Goal: Task Accomplishment & Management: Complete application form

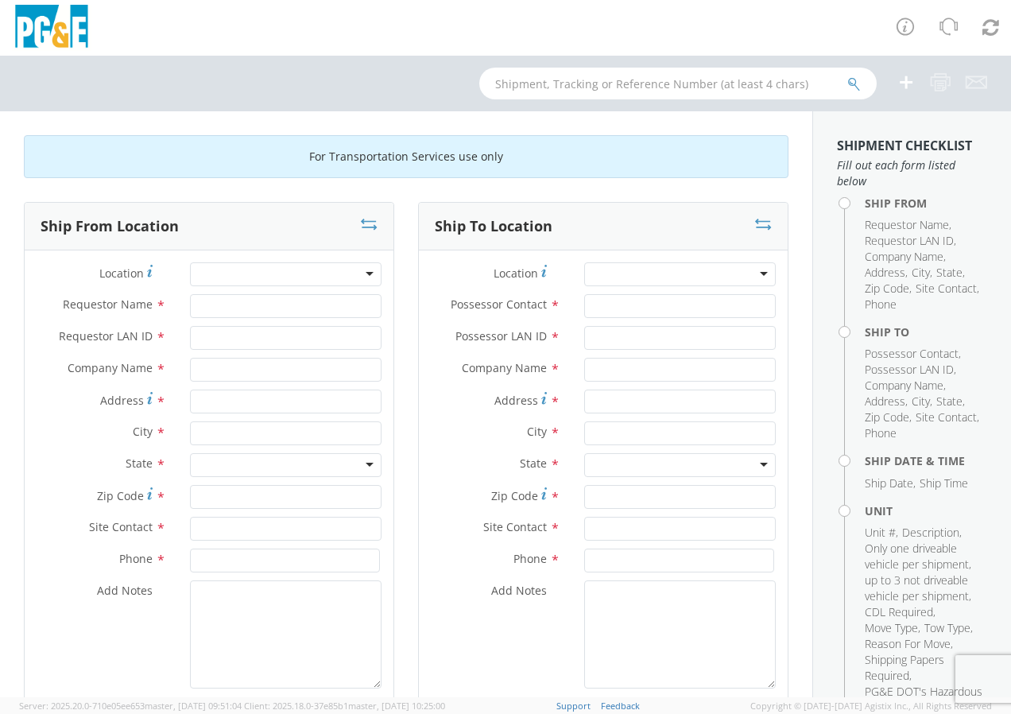
click at [326, 274] on div at bounding box center [285, 274] width 191 height 24
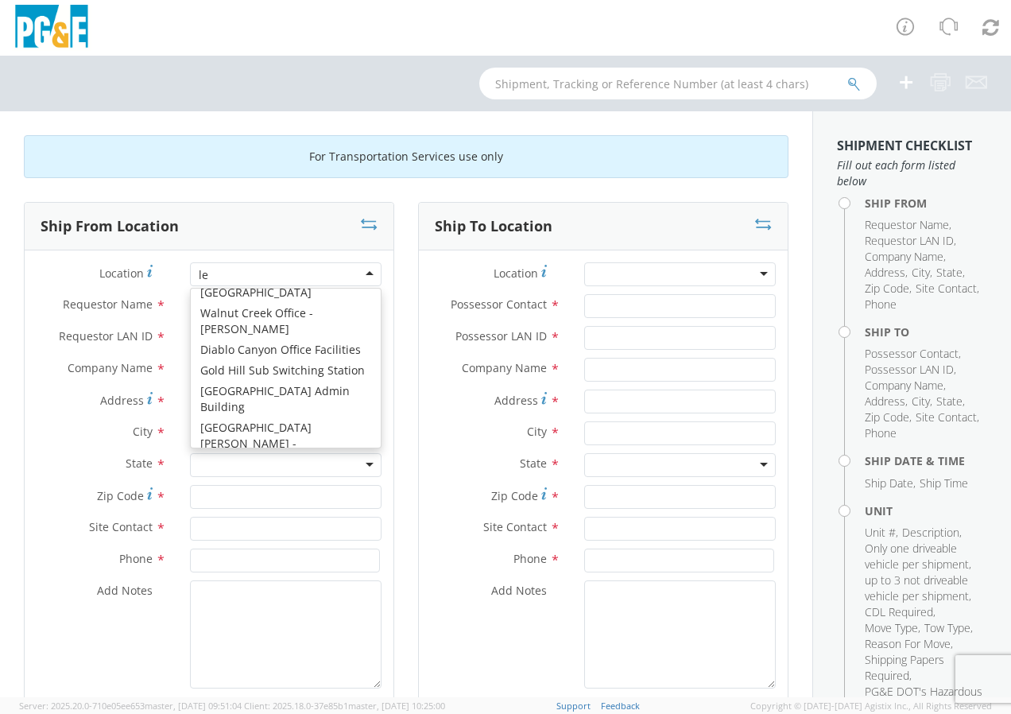
scroll to position [1209, 0]
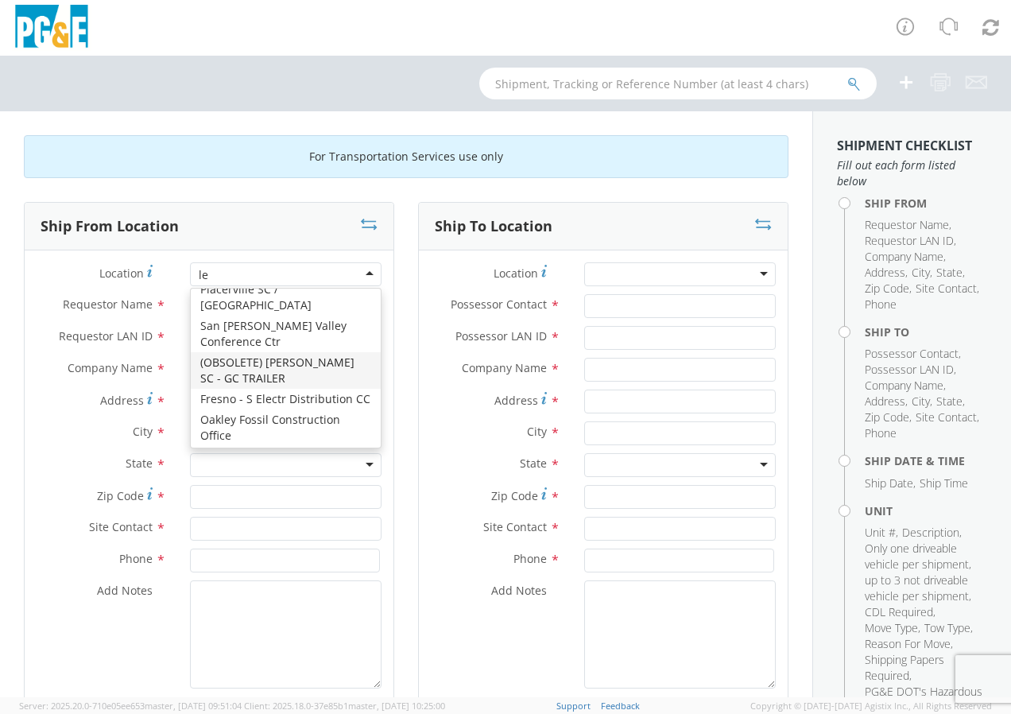
type input "lem"
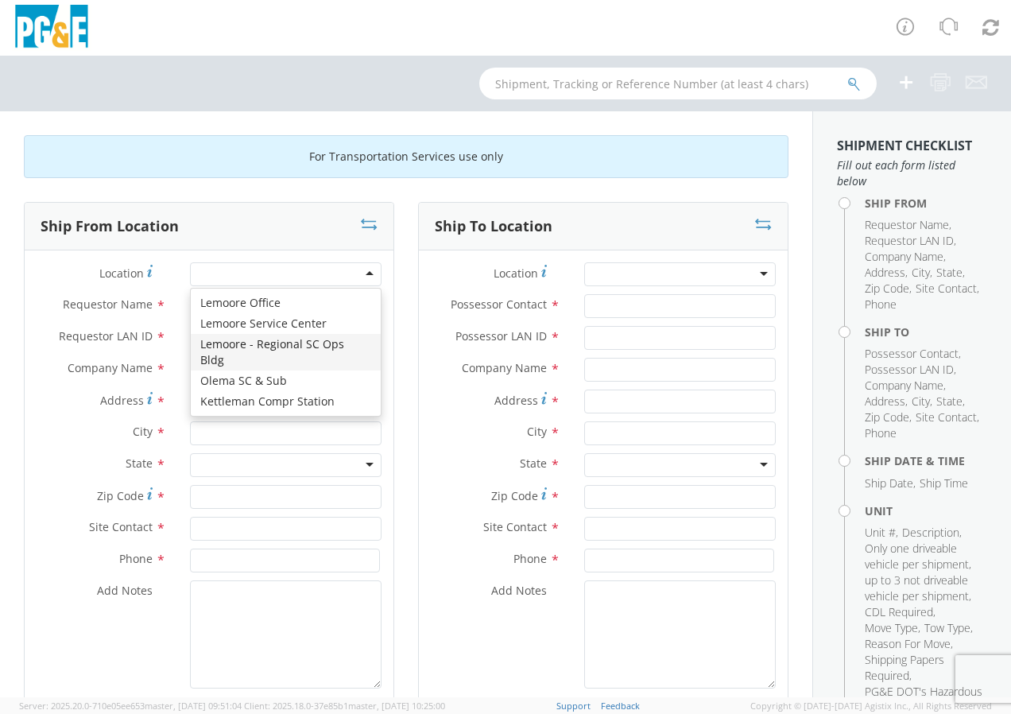
type input "PG&E"
type input "1495 Enterprise Dr"
type input "Lemoore"
type input "93245"
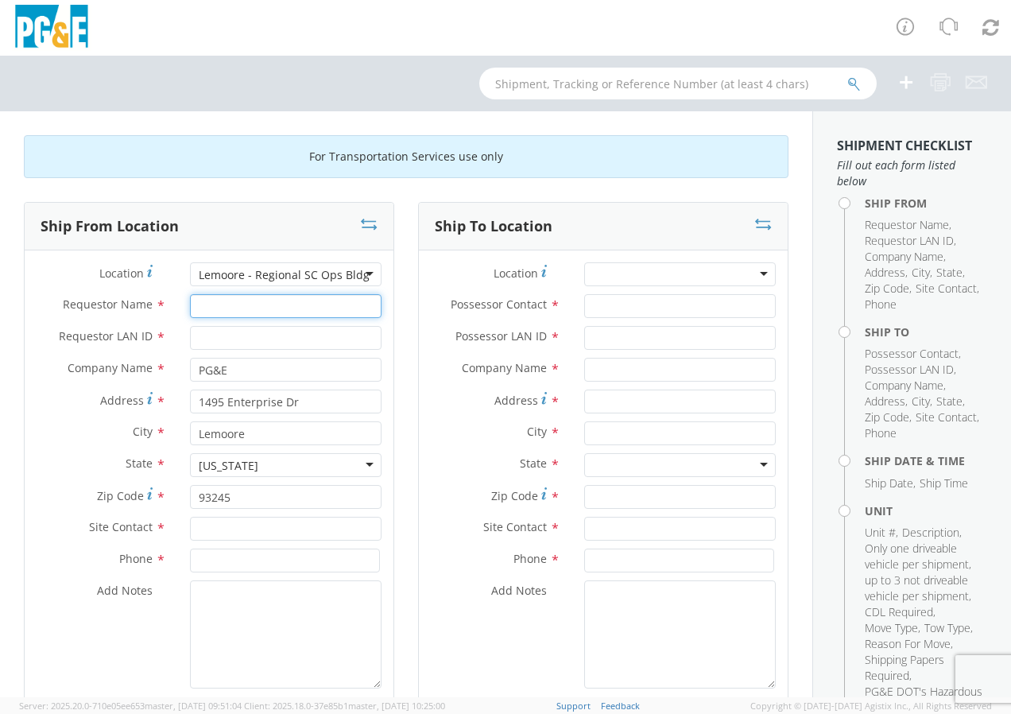
click at [229, 311] on input "Requestor Name *" at bounding box center [285, 306] width 191 height 24
type input "[PERSON_NAME]"
type input "GDBU"
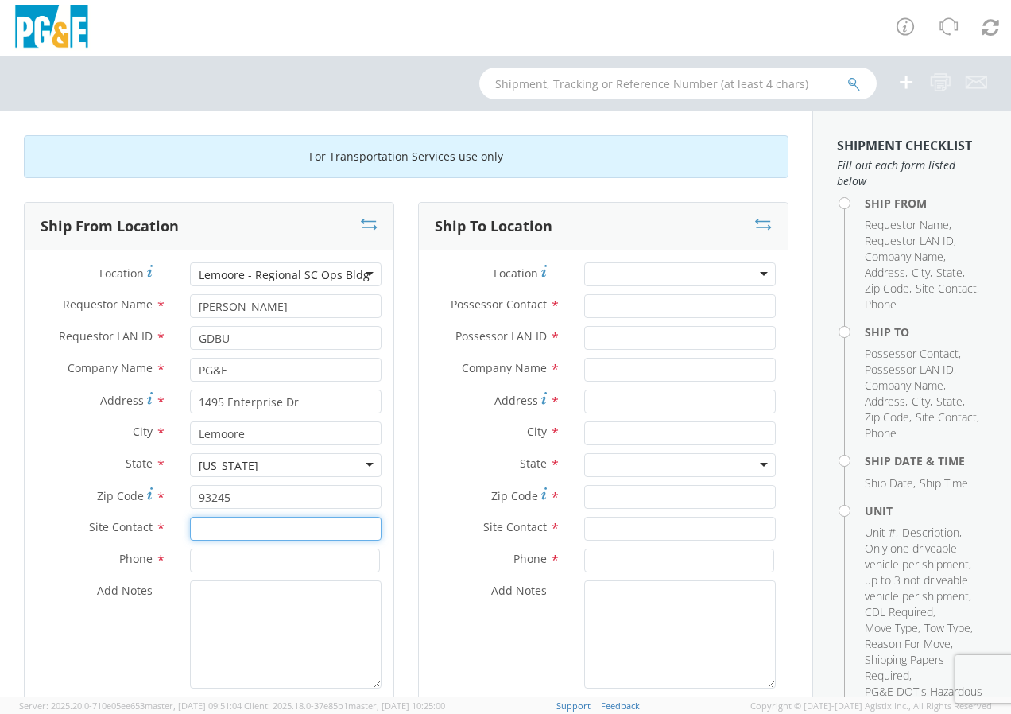
click at [227, 524] on input "text" at bounding box center [285, 528] width 191 height 24
type input "[PERSON_NAME]"
click at [212, 560] on input at bounding box center [285, 560] width 190 height 24
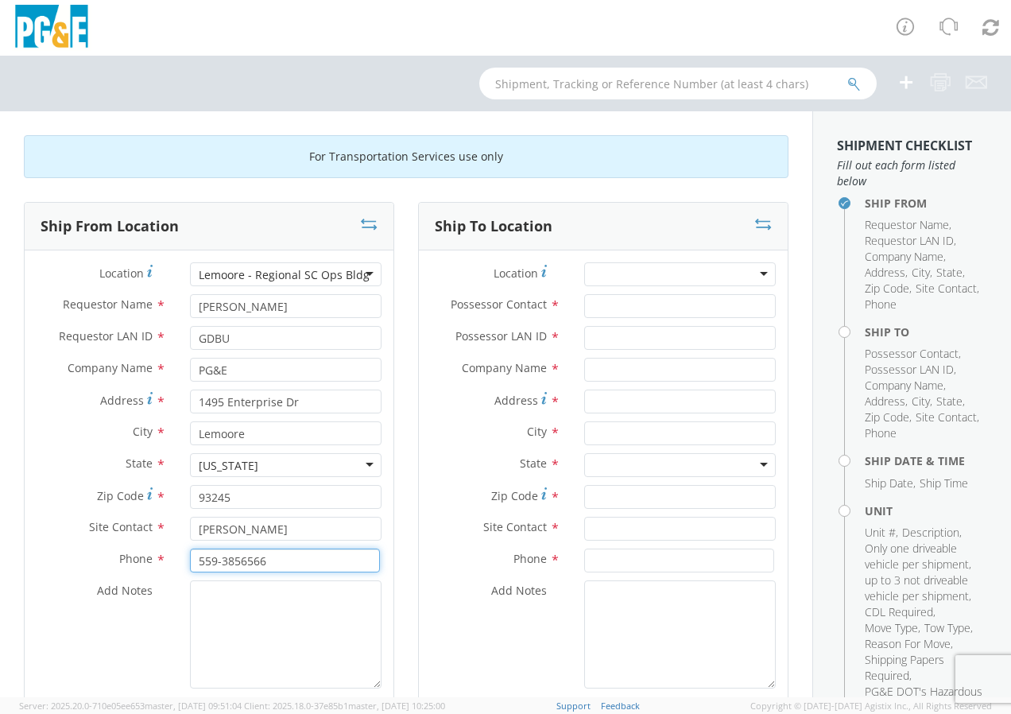
type input "559-3856566"
click at [629, 273] on div at bounding box center [679, 274] width 191 height 24
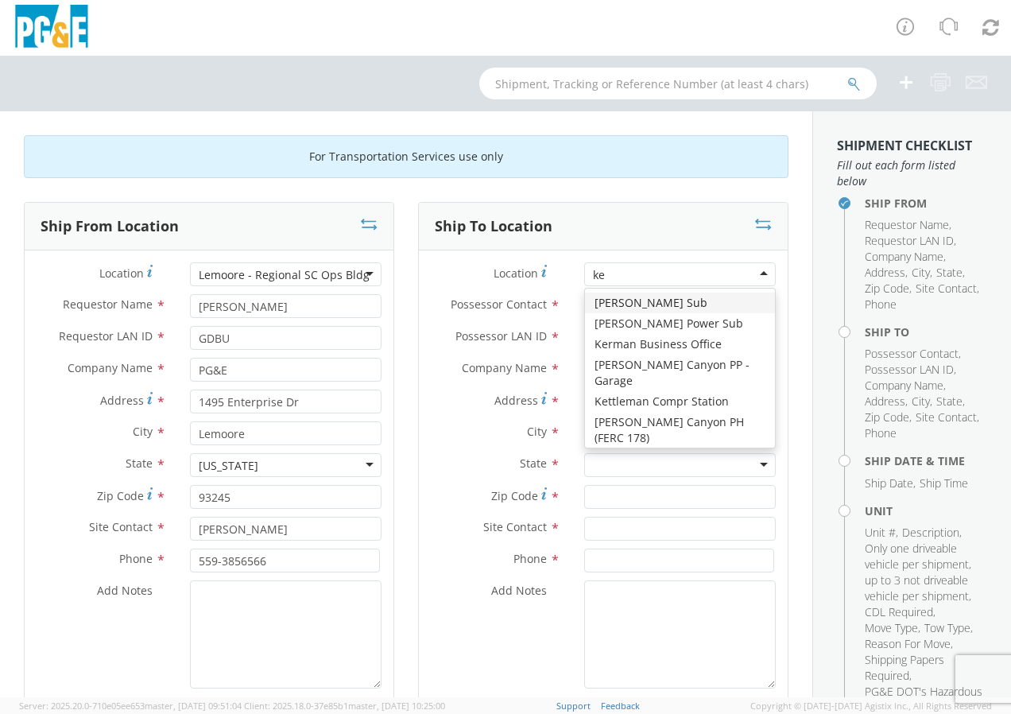
type input "ket"
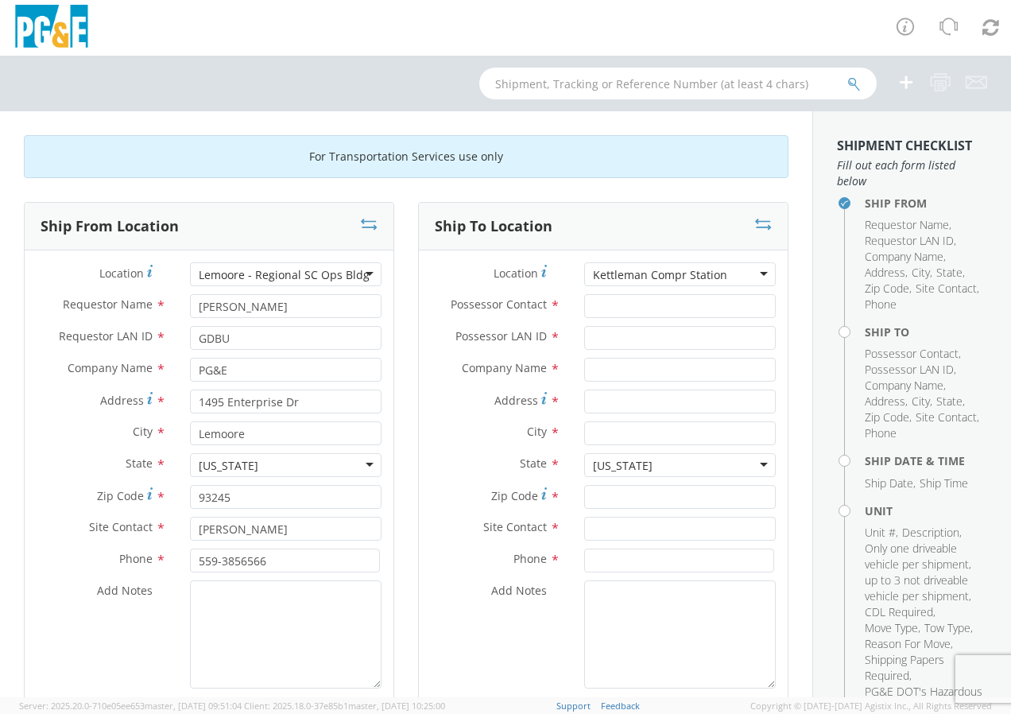
type input "PG&E"
type input "[STREET_ADDRESS]"
type input "Avenal"
type input "93204"
click at [605, 304] on input "Possessor Contact *" at bounding box center [679, 306] width 191 height 24
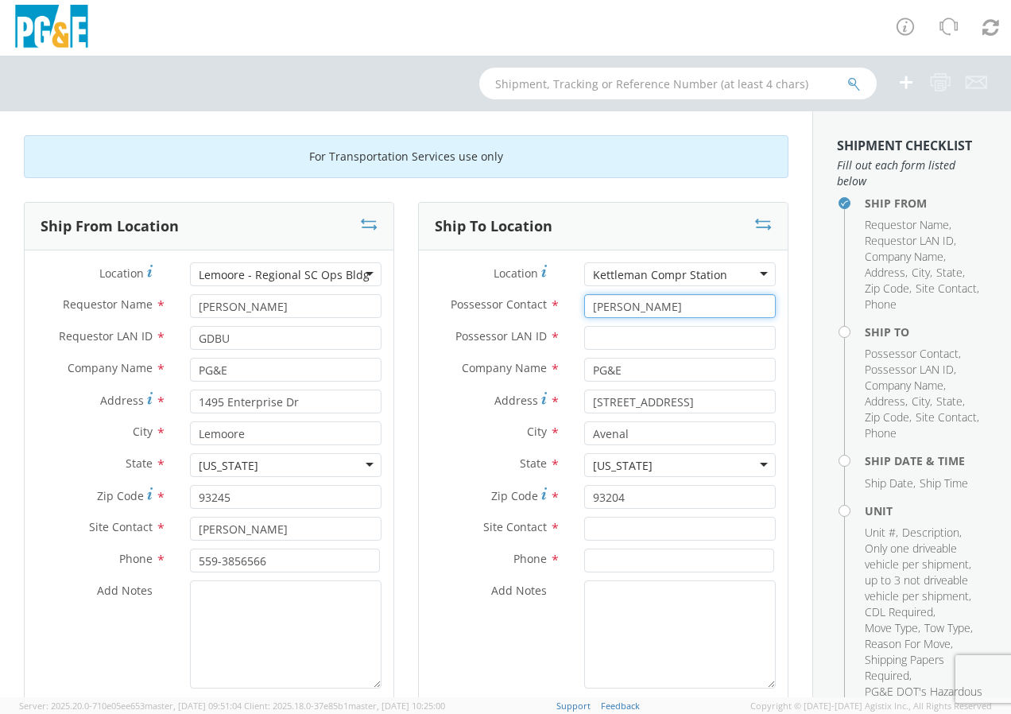
type input "[PERSON_NAME]"
type input "GDBU"
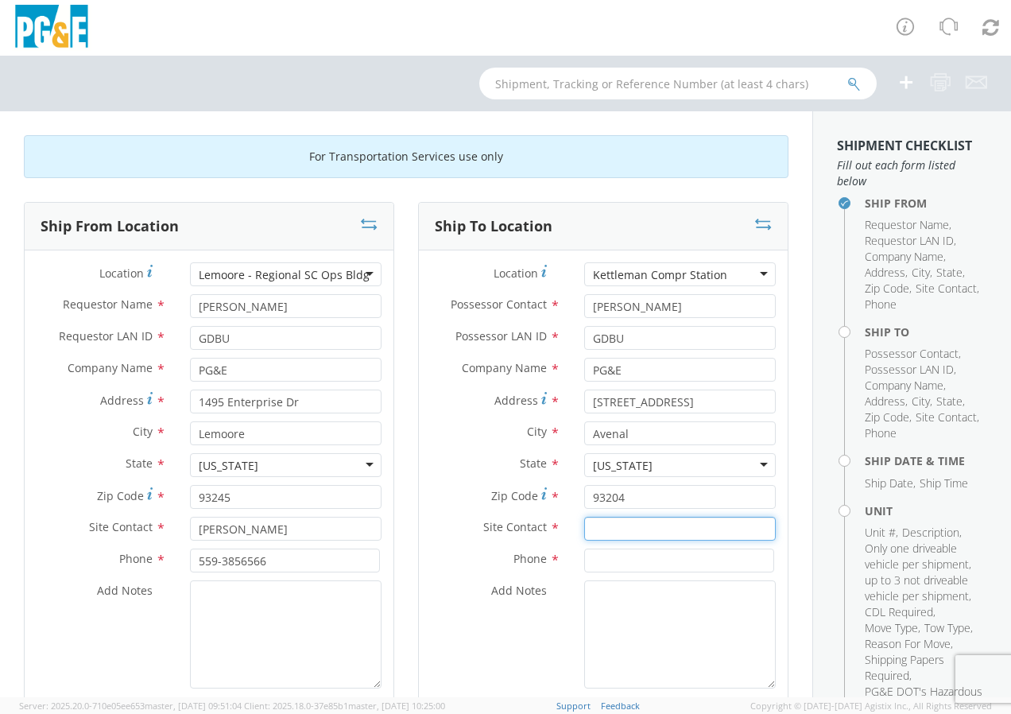
click at [664, 526] on input "text" at bounding box center [679, 528] width 191 height 24
type input "[PERSON_NAME]"
click at [659, 566] on input at bounding box center [679, 560] width 190 height 24
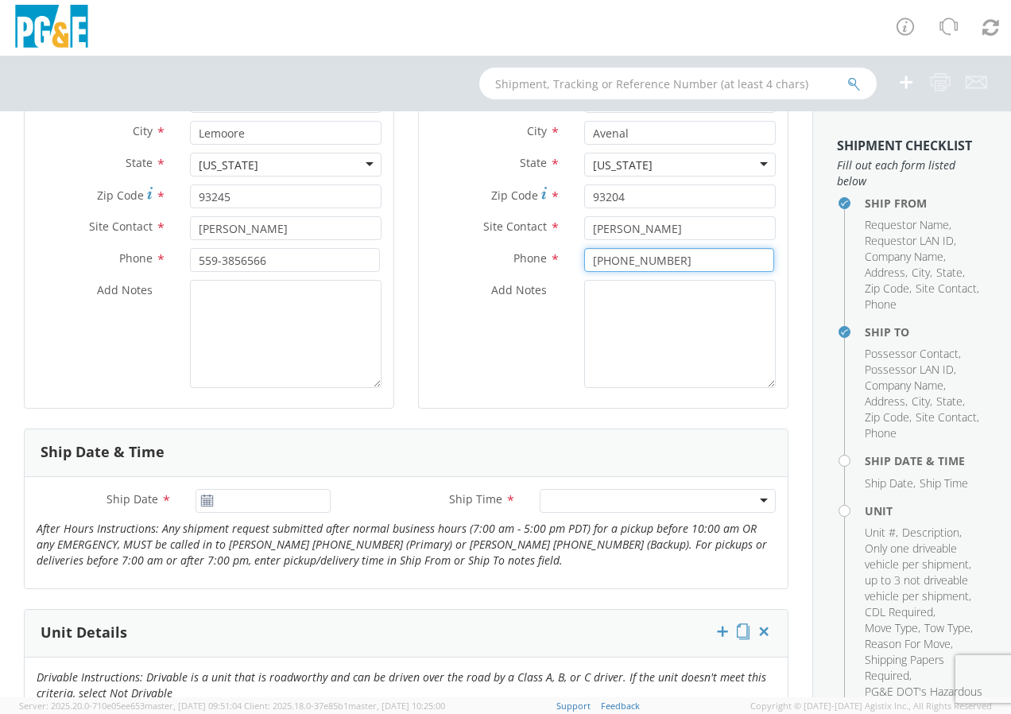
scroll to position [308, 0]
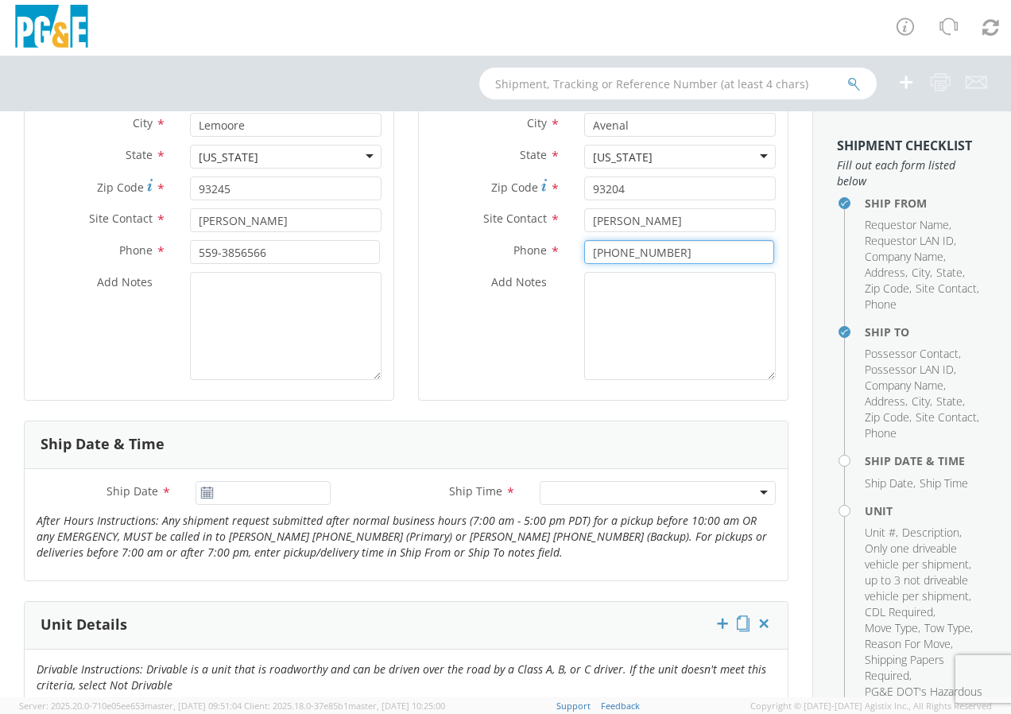
type input "[PHONE_NUMBER]"
click at [207, 490] on icon at bounding box center [207, 492] width 14 height 13
click at [217, 491] on input "[DATE]" at bounding box center [262, 493] width 135 height 24
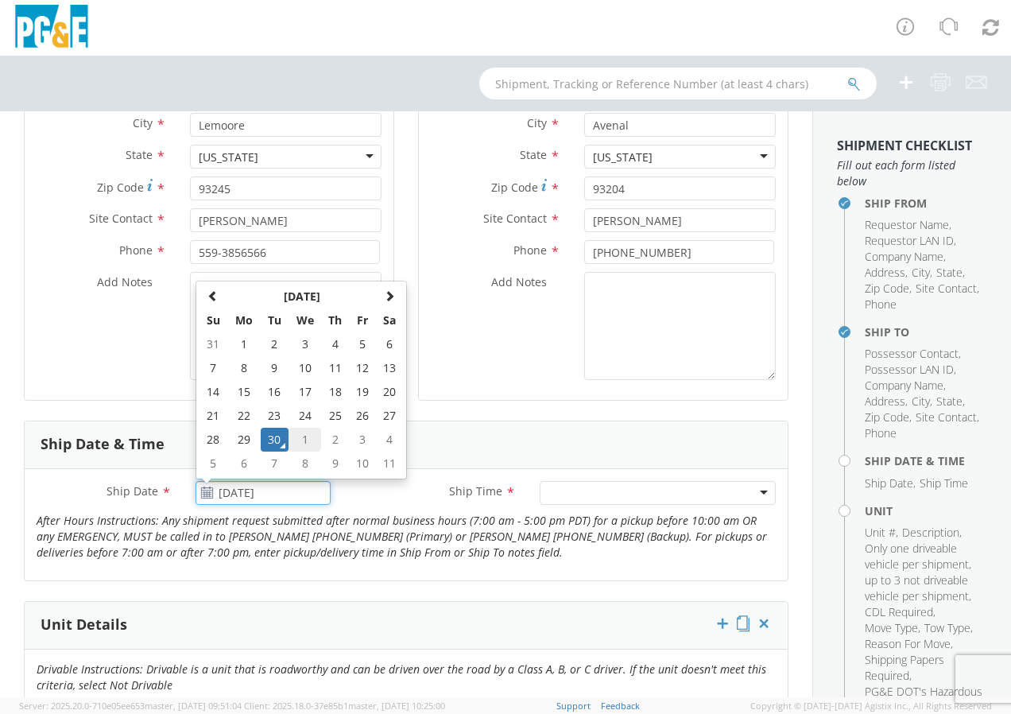
click at [294, 440] on td "1" at bounding box center [304, 439] width 33 height 24
type input "[DATE]"
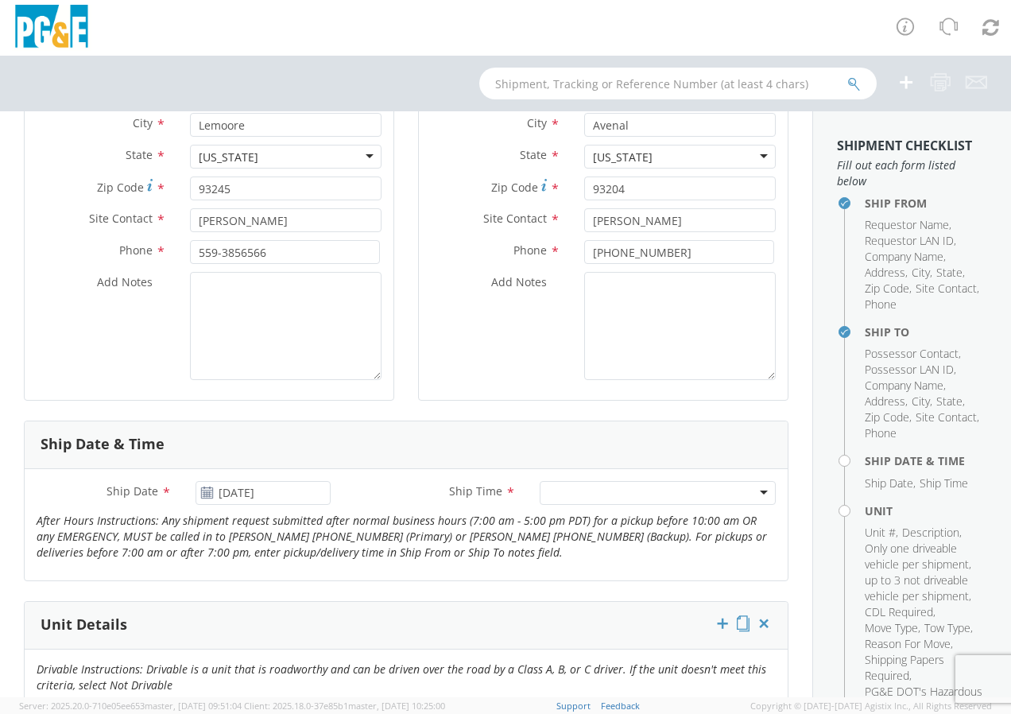
click at [551, 498] on div at bounding box center [658, 493] width 236 height 24
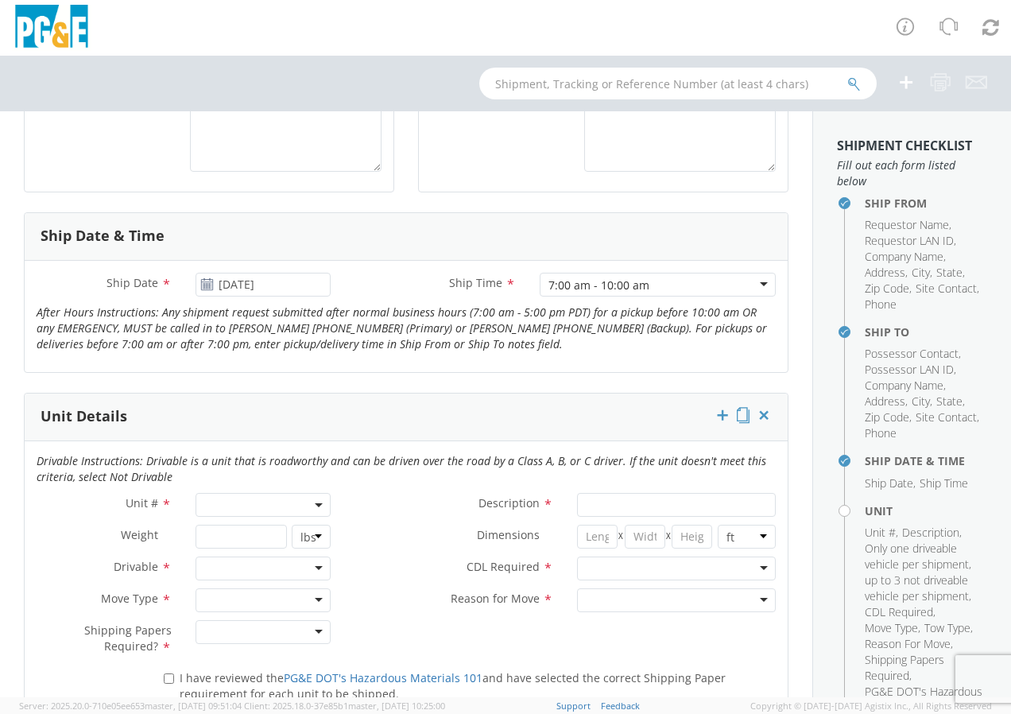
scroll to position [649, 0]
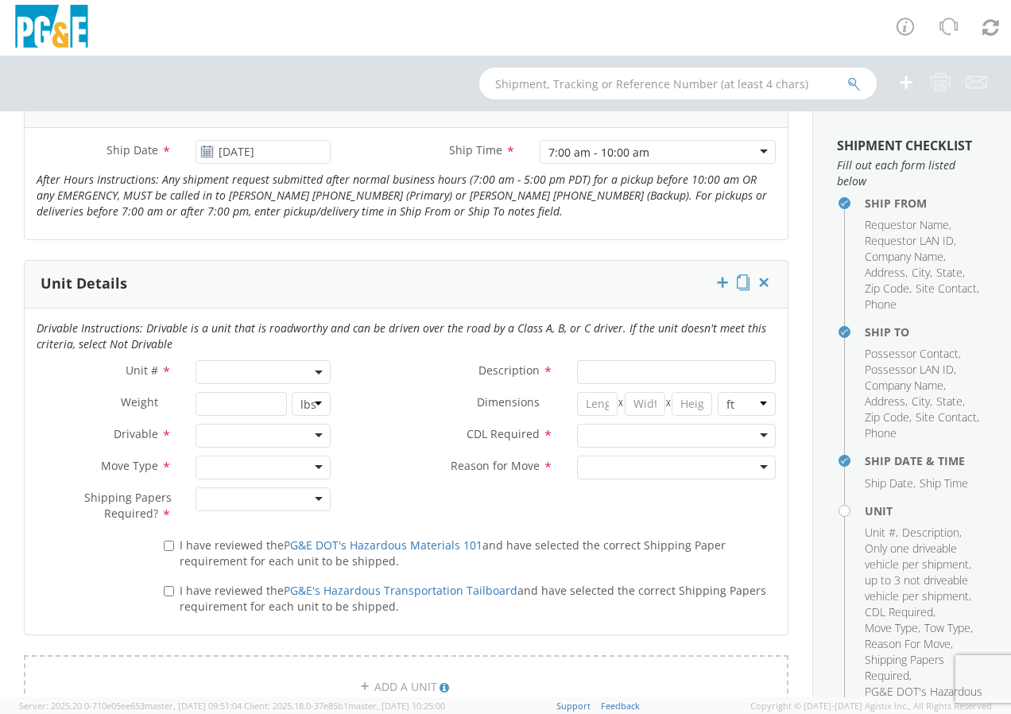
click at [228, 369] on span at bounding box center [262, 372] width 135 height 24
click at [226, 392] on input "search" at bounding box center [261, 398] width 125 height 24
type input "b38552"
type input "EQ; MAN LIFT - SCISSOR"
select select "B38552"
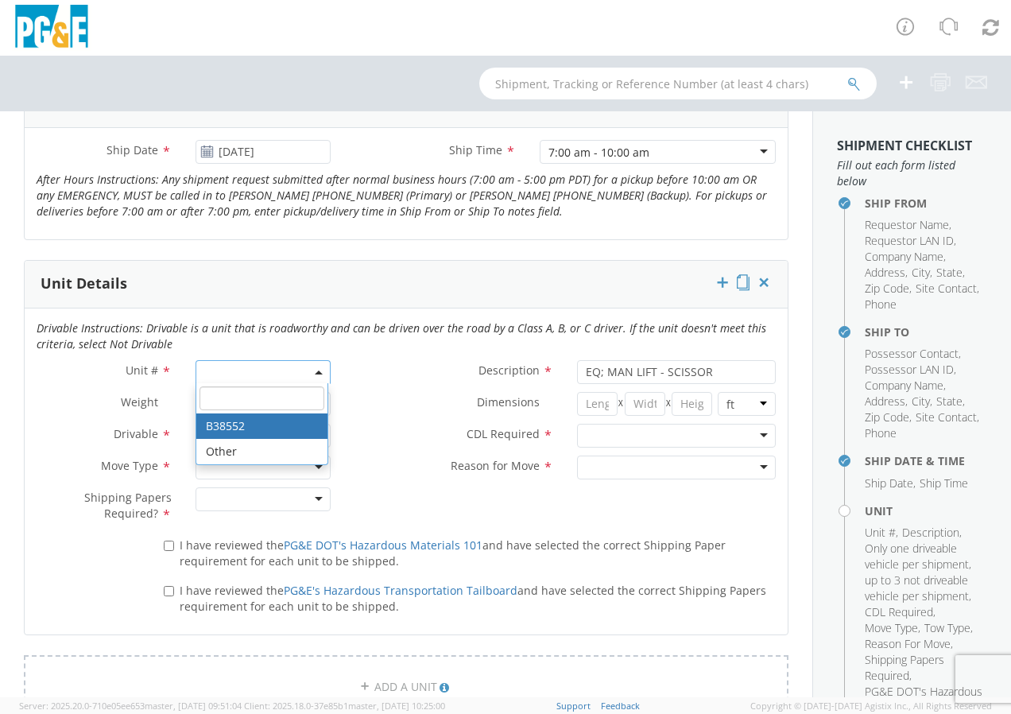
select select "? object:null ?"
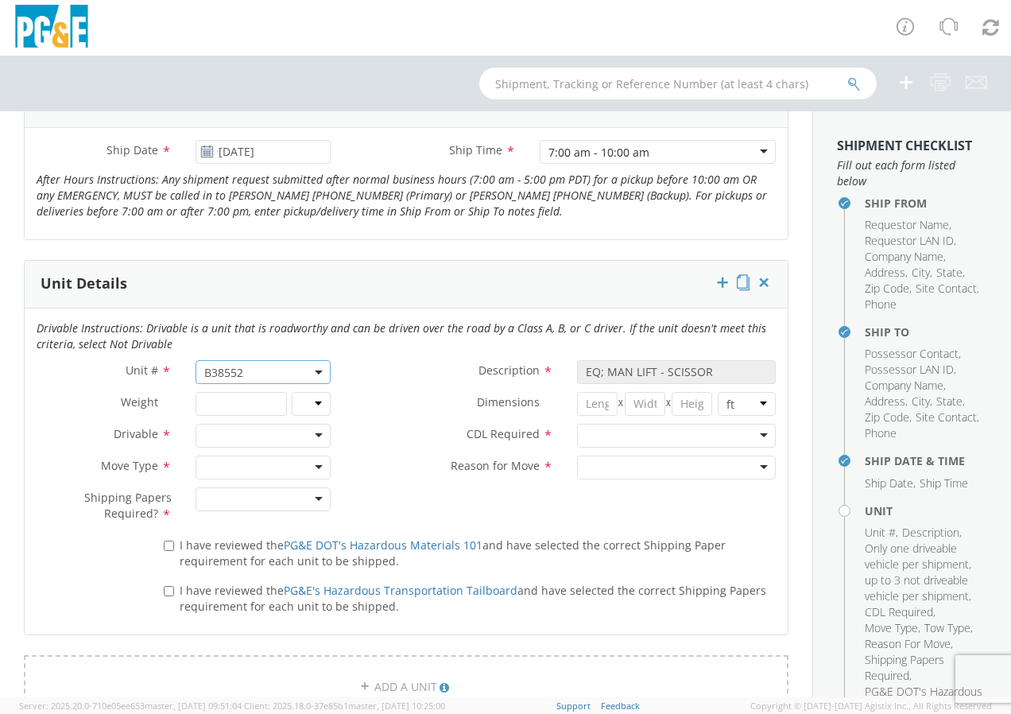
click at [270, 435] on div at bounding box center [262, 436] width 135 height 24
click at [238, 469] on div at bounding box center [262, 467] width 135 height 24
click at [231, 502] on div at bounding box center [262, 499] width 135 height 24
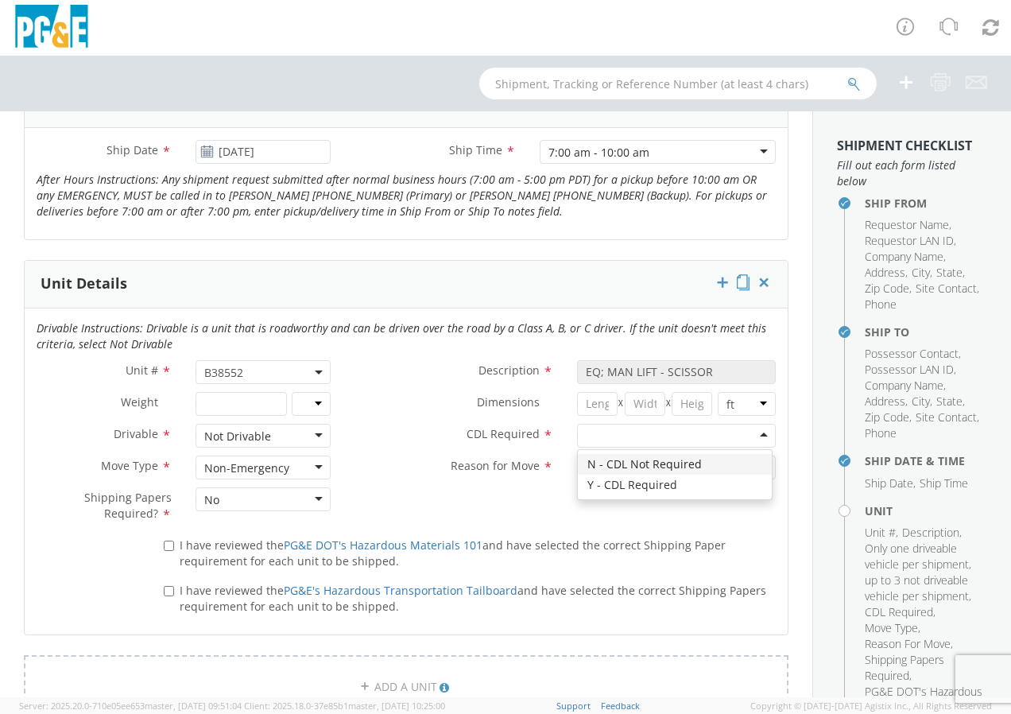
click at [590, 434] on div at bounding box center [676, 436] width 199 height 24
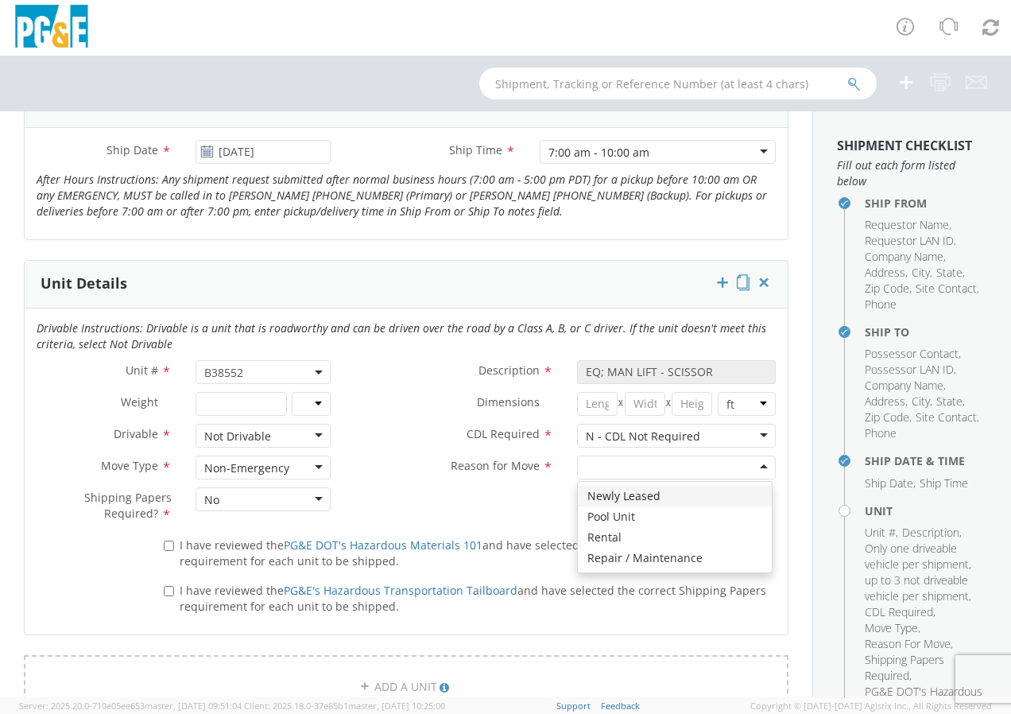
click at [598, 469] on div at bounding box center [676, 467] width 199 height 24
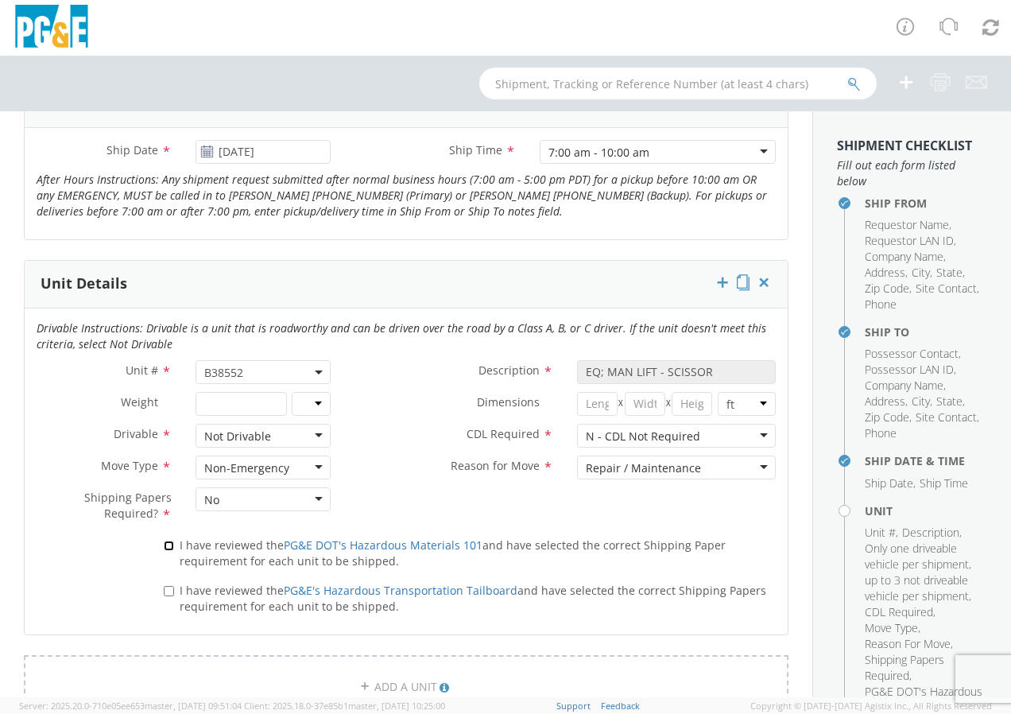
click at [164, 547] on input "I have reviewed the PG&E DOT's Hazardous Materials 101 and have selected the co…" at bounding box center [169, 545] width 10 height 10
checkbox input "true"
click at [168, 593] on input "I have reviewed the PG&E's Hazardous Transportation Tailboard and have selected…" at bounding box center [169, 591] width 10 height 10
checkbox input "true"
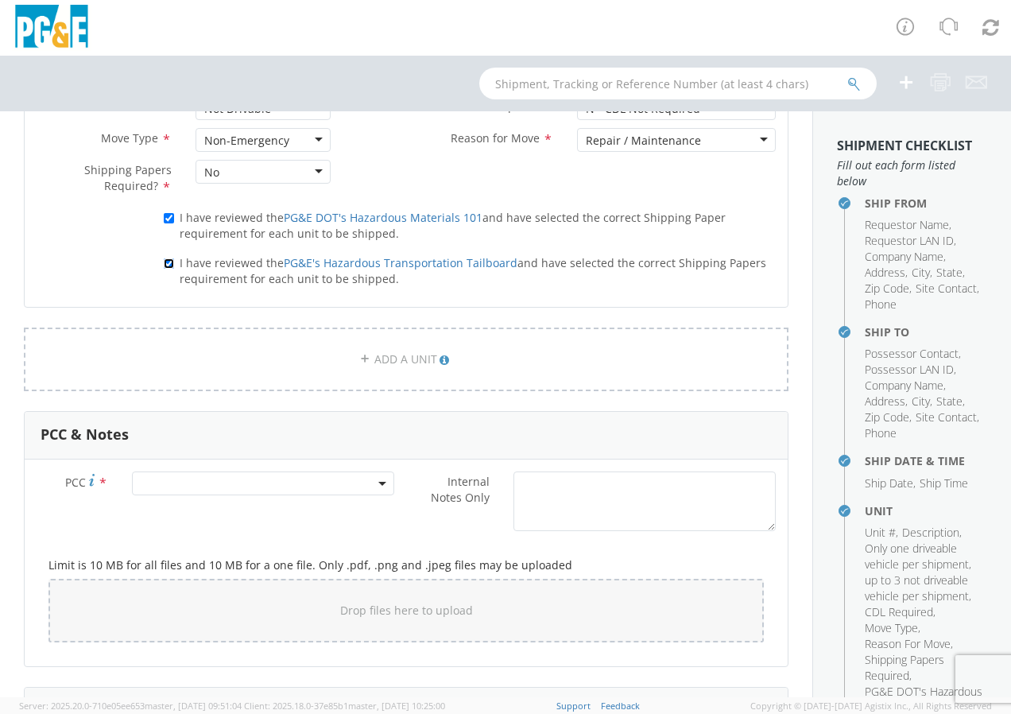
scroll to position [979, 0]
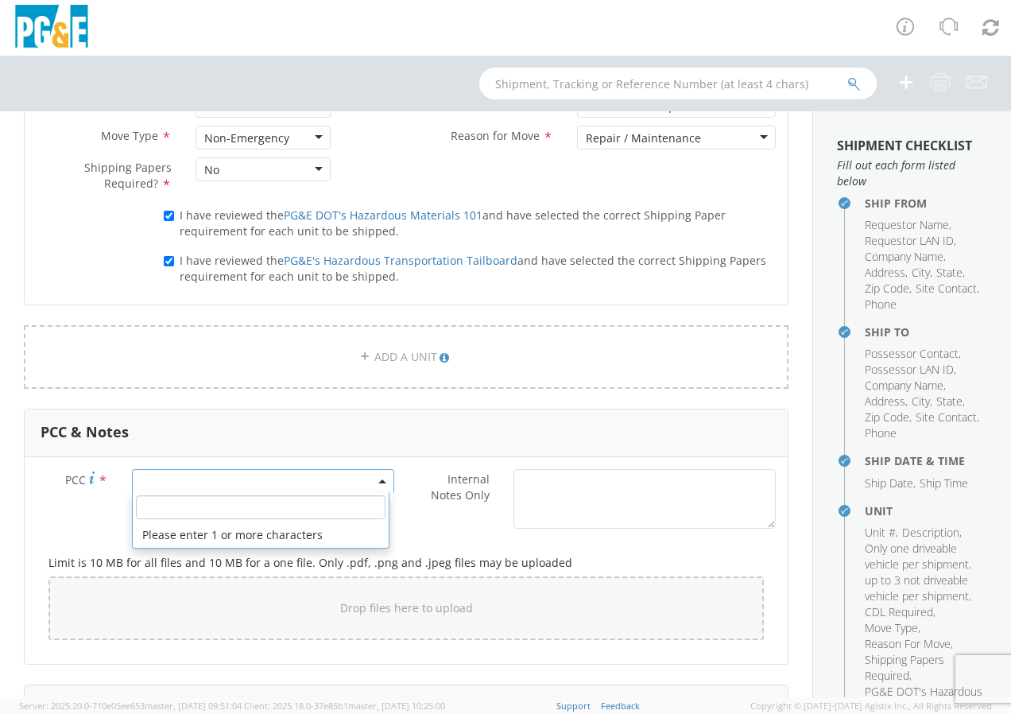
click at [205, 482] on span at bounding box center [263, 481] width 262 height 24
click at [219, 509] on input "number" at bounding box center [260, 507] width 249 height 24
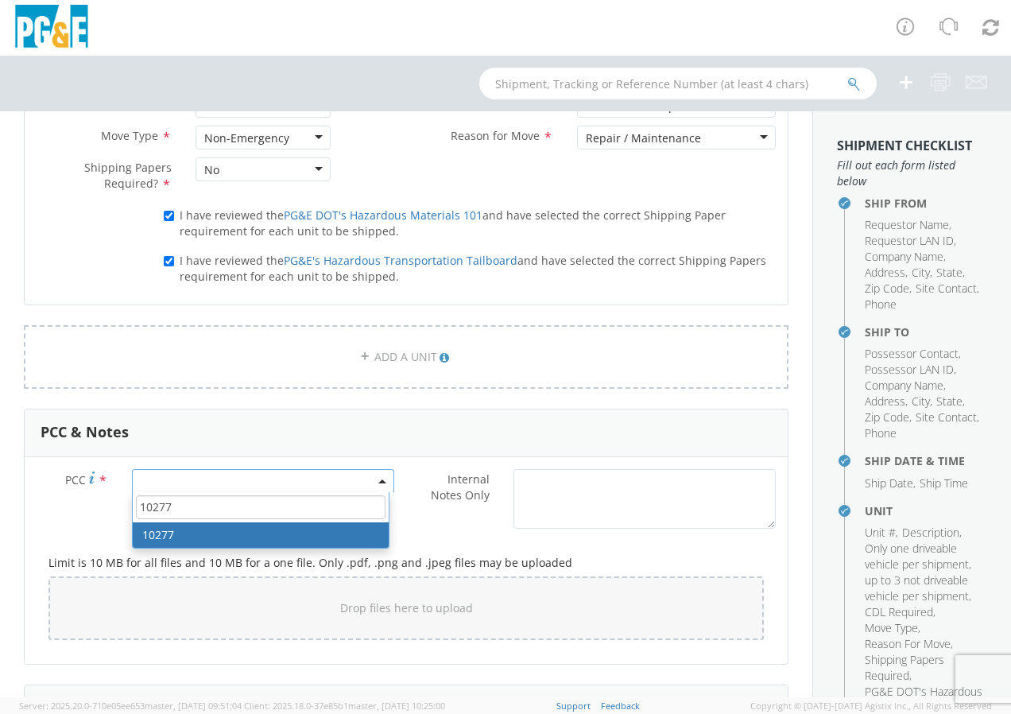
type input "10277"
select select "10277"
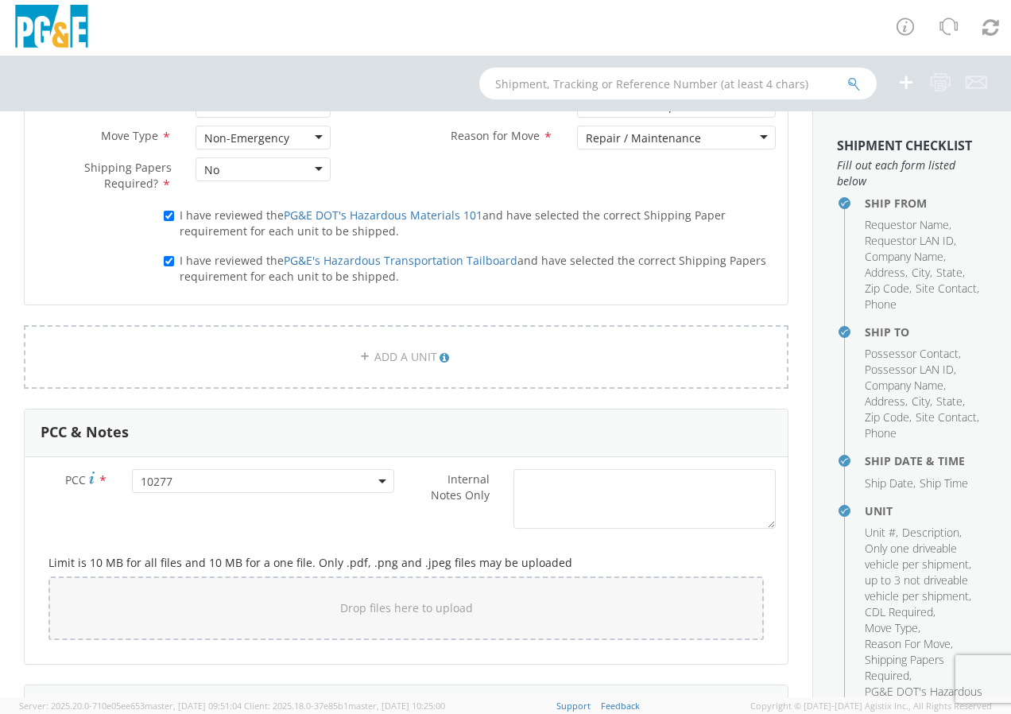
click at [423, 526] on div "Internal Notes Only *" at bounding box center [596, 499] width 381 height 60
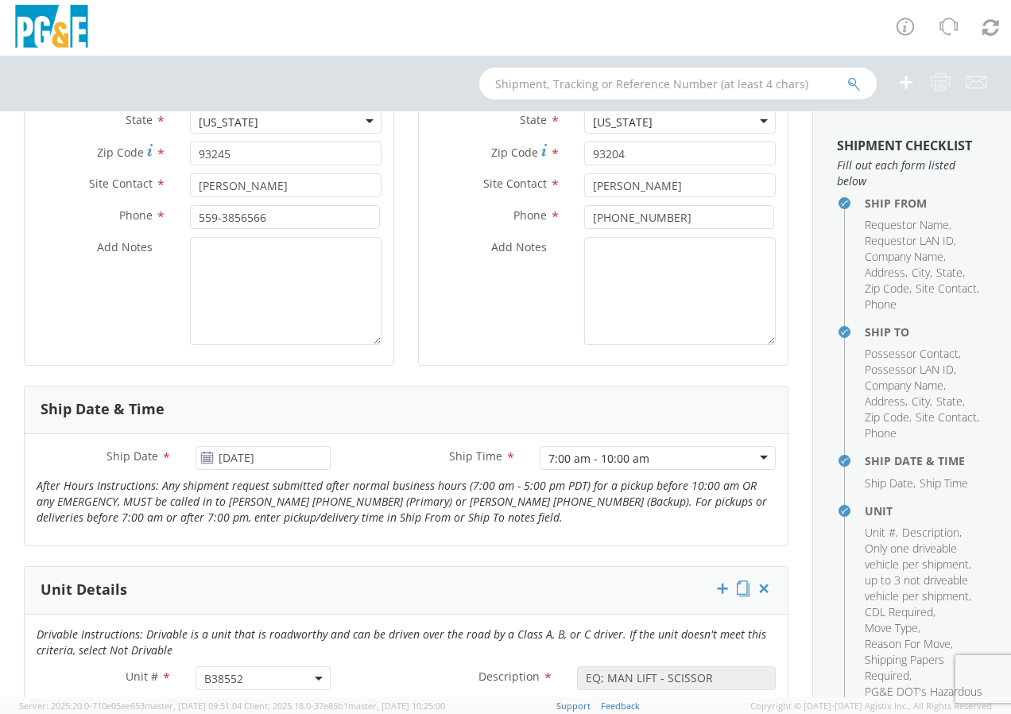
scroll to position [330, 0]
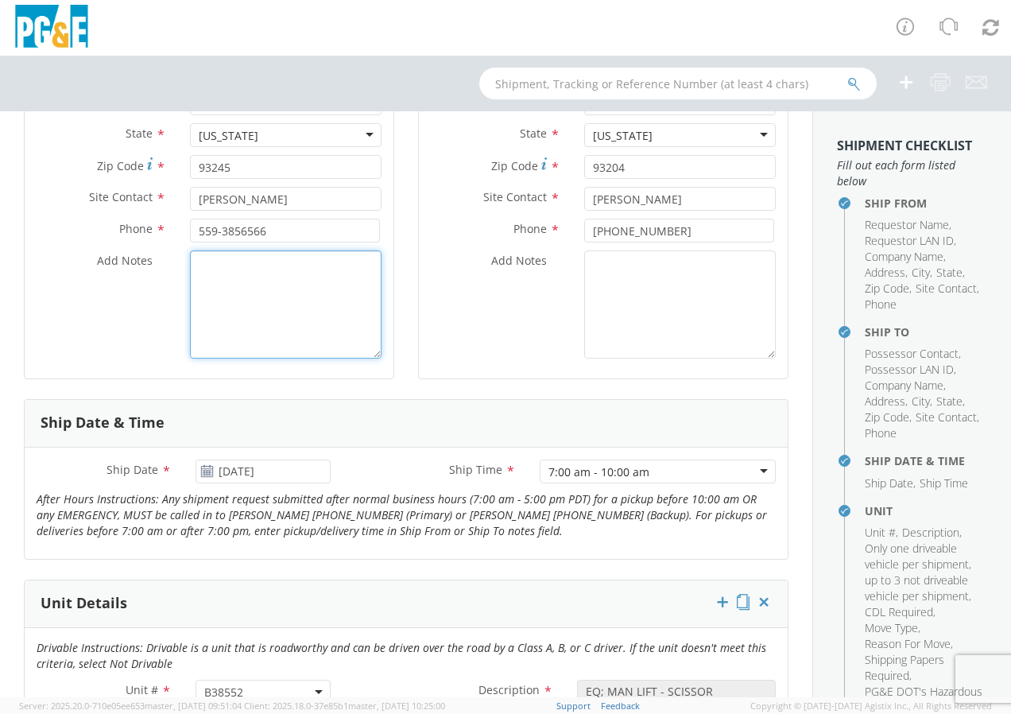
click at [223, 286] on textarea "Add Notes *" at bounding box center [285, 304] width 191 height 108
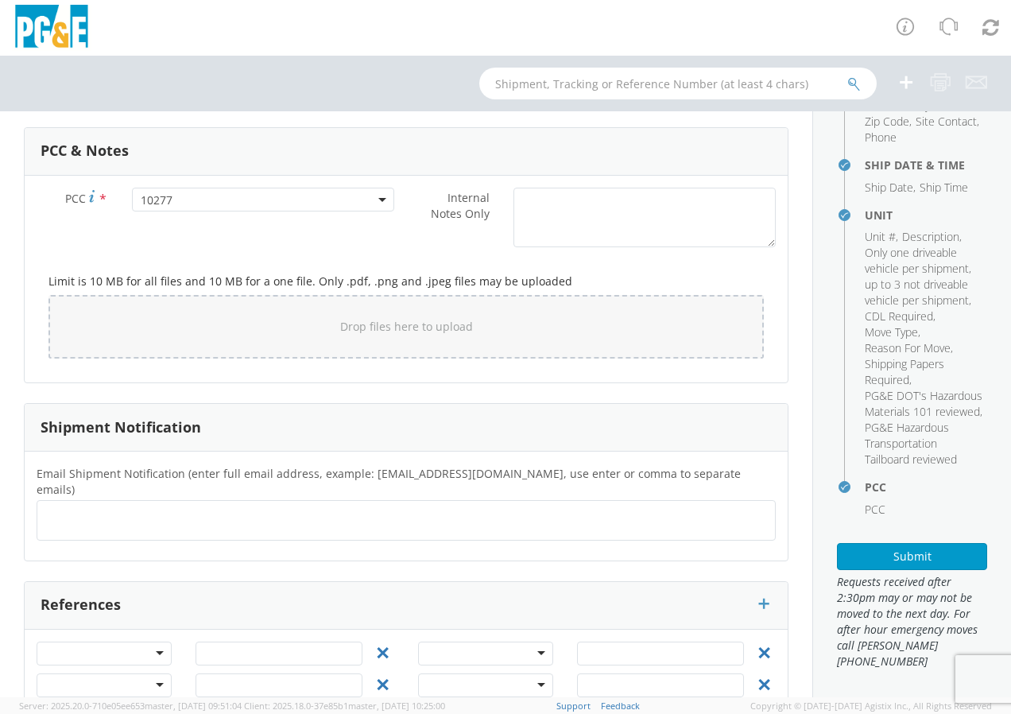
scroll to position [1285, 0]
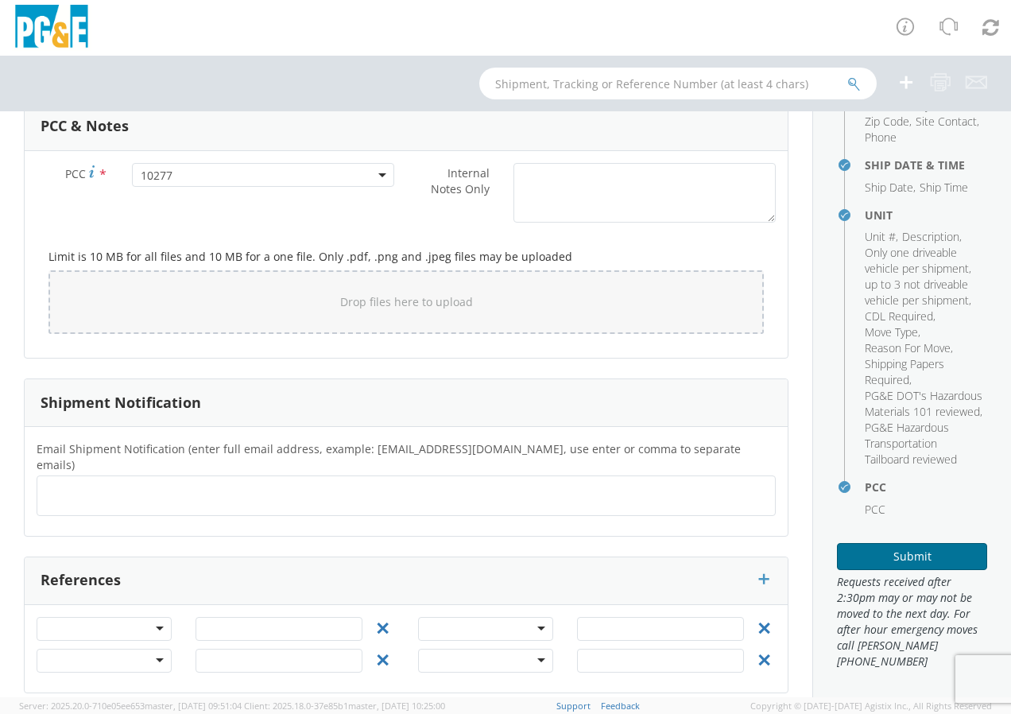
type textarea "please use [PERSON_NAME] Transport"
click at [881, 570] on button "Submit" at bounding box center [912, 556] width 150 height 27
